Goal: Find specific page/section: Find specific page/section

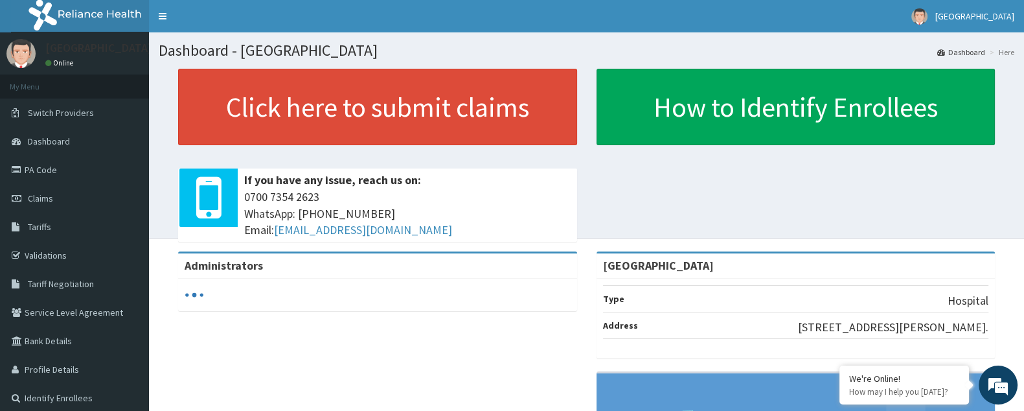
click at [31, 231] on span "Tariffs" at bounding box center [39, 227] width 23 height 12
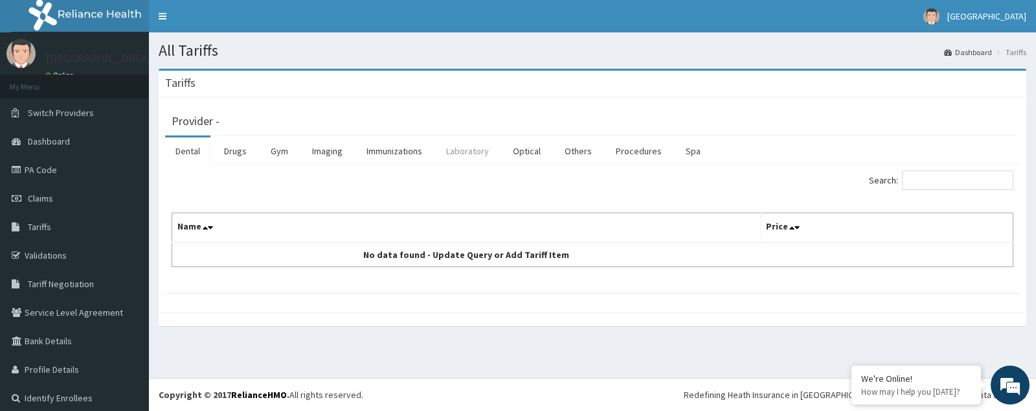
click at [452, 150] on link "Laboratory" at bounding box center [467, 150] width 63 height 27
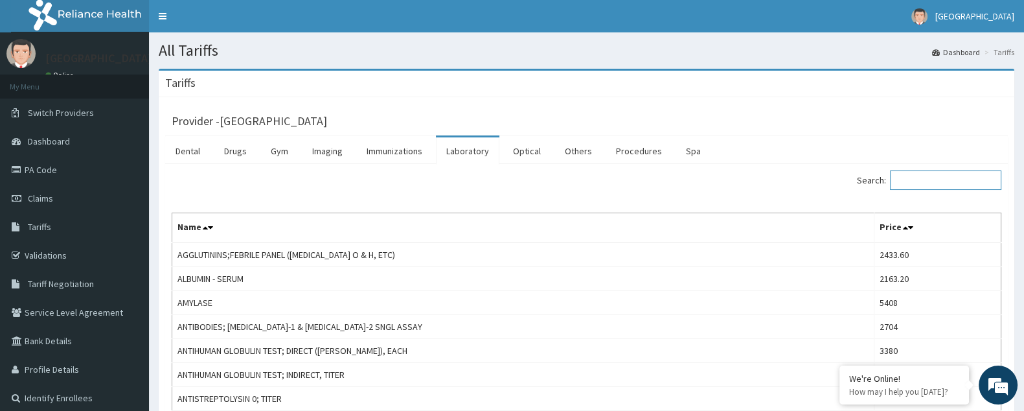
click at [905, 177] on input "Search:" at bounding box center [945, 179] width 111 height 19
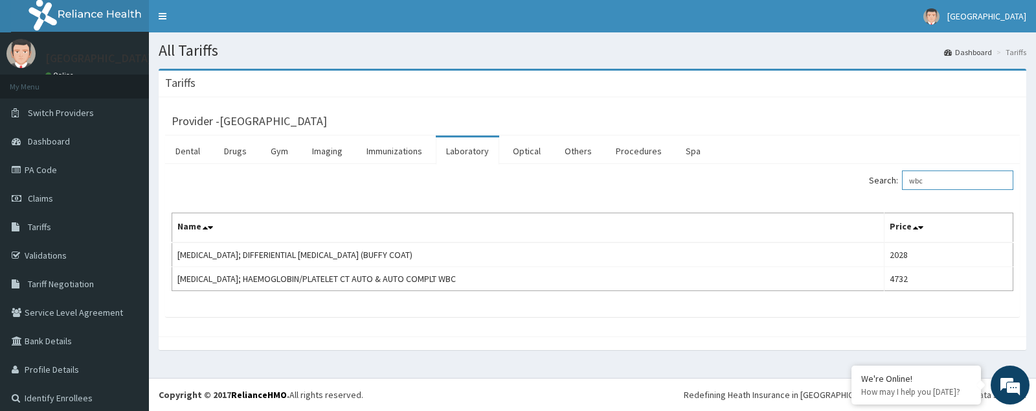
type input "wbc"
